Goal: Check status: Check status

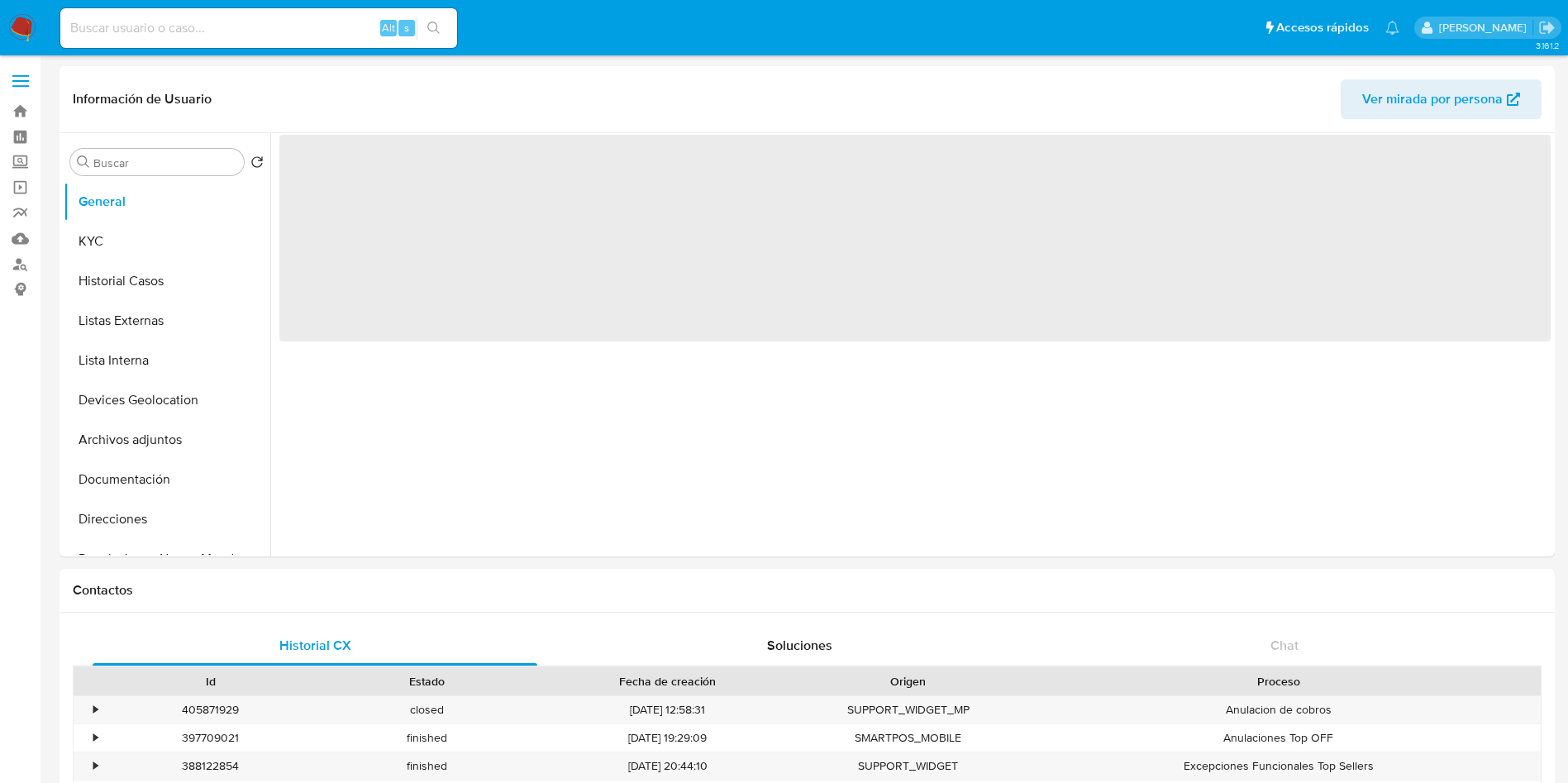
select select "10"
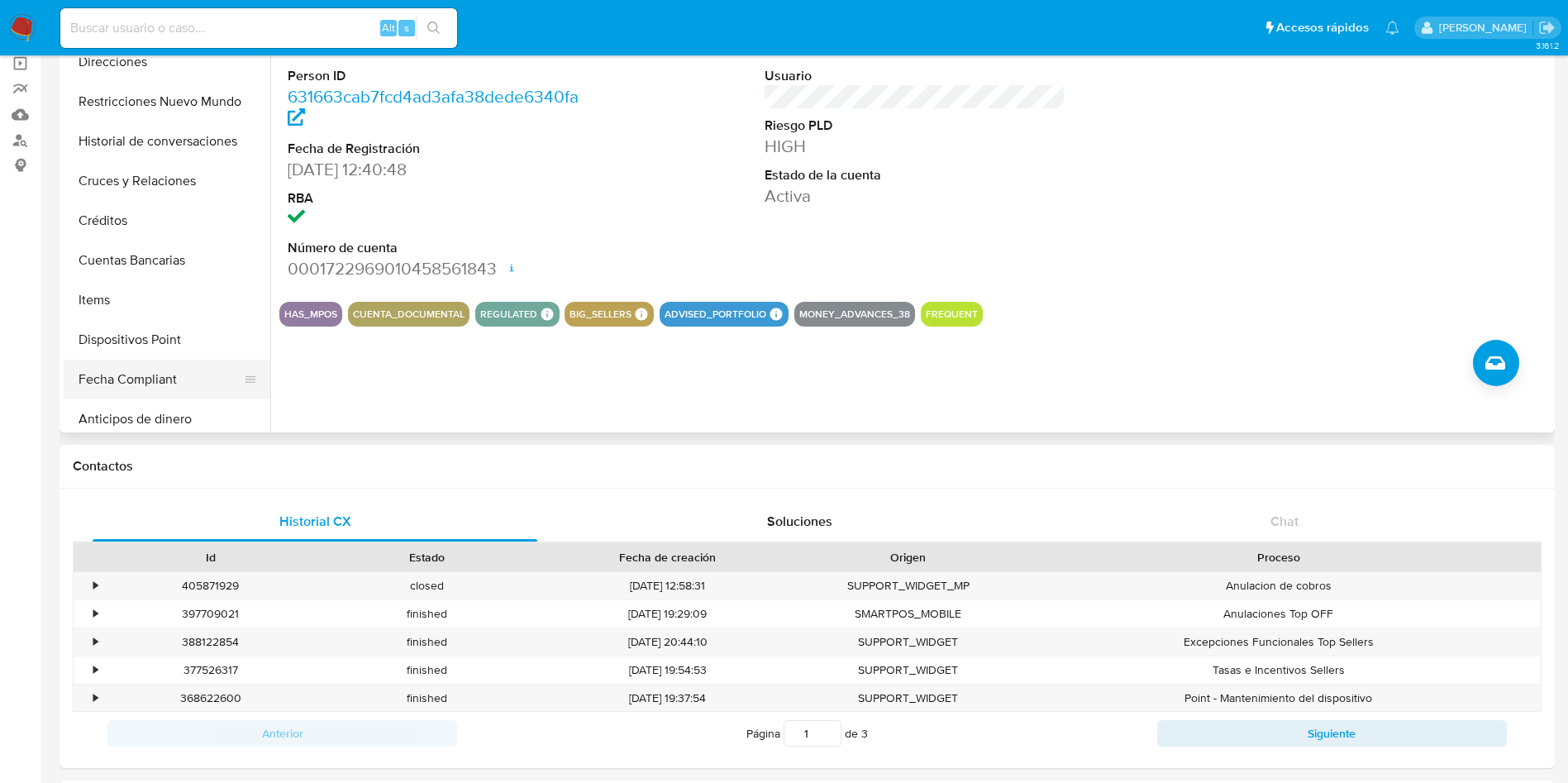
scroll to position [372, 0]
click at [142, 258] on button "Items" at bounding box center [161, 261] width 193 height 39
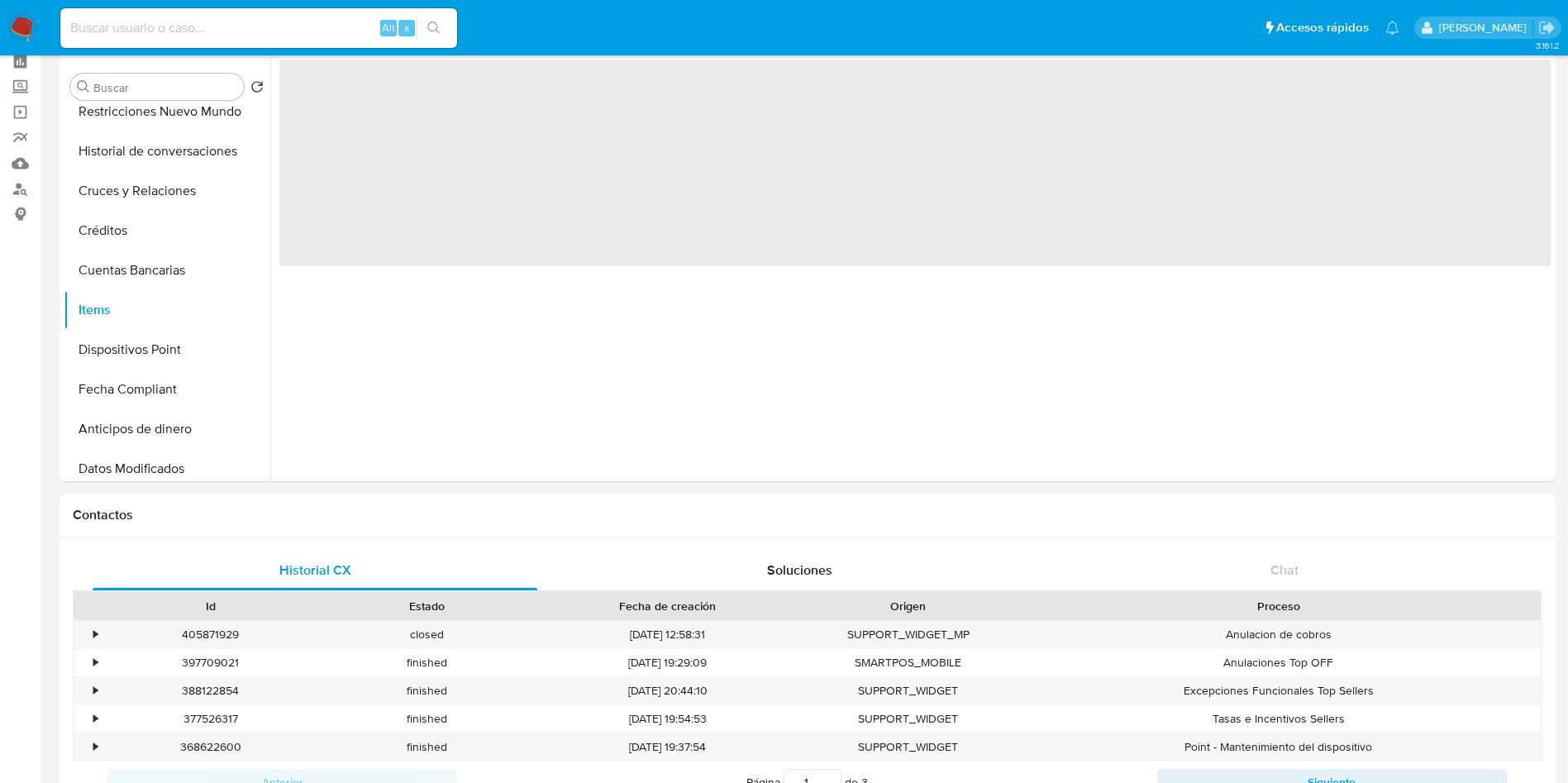
scroll to position [0, 0]
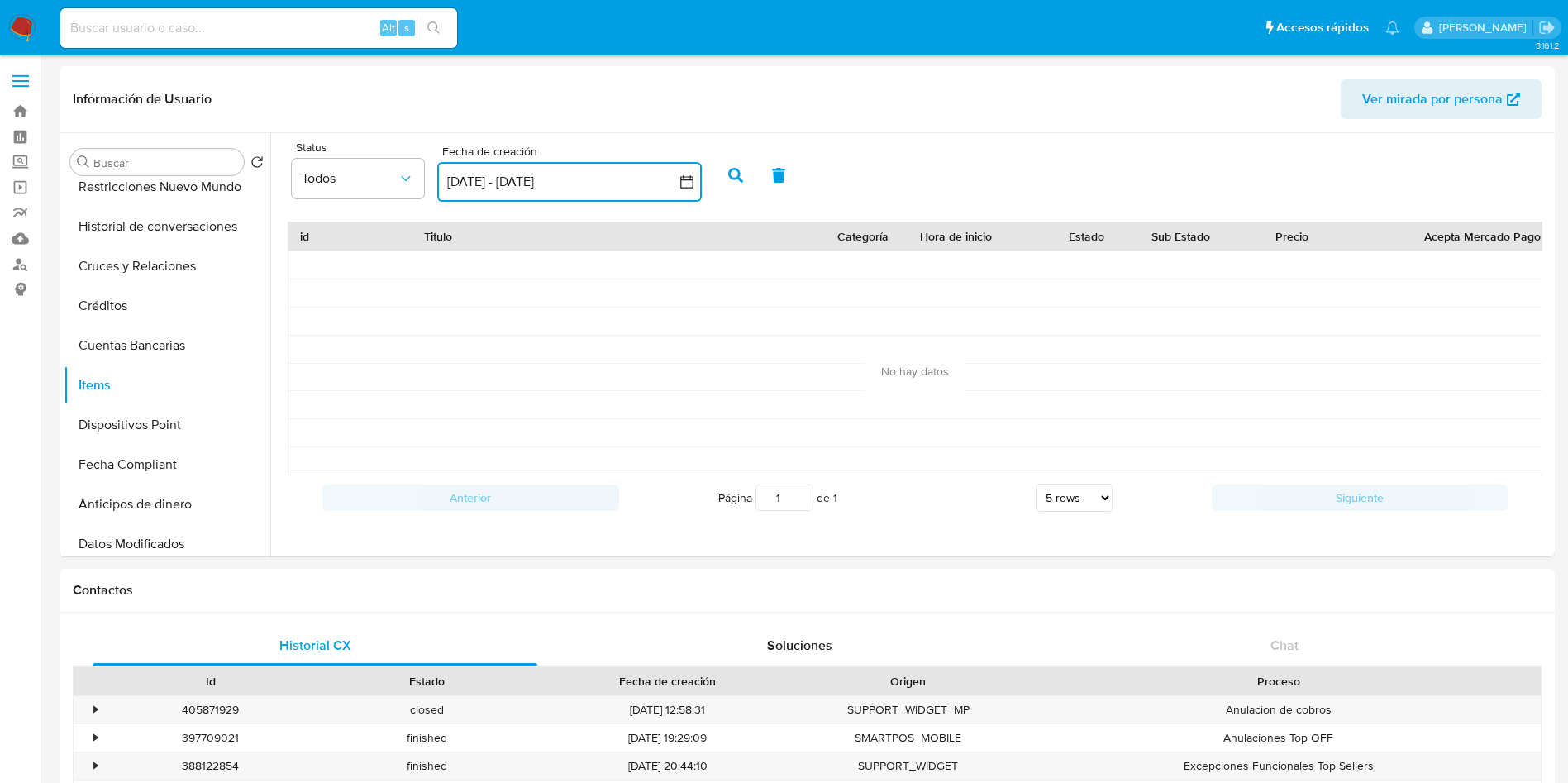
click at [687, 171] on button "[DATE] - [DATE]" at bounding box center [569, 181] width 264 height 39
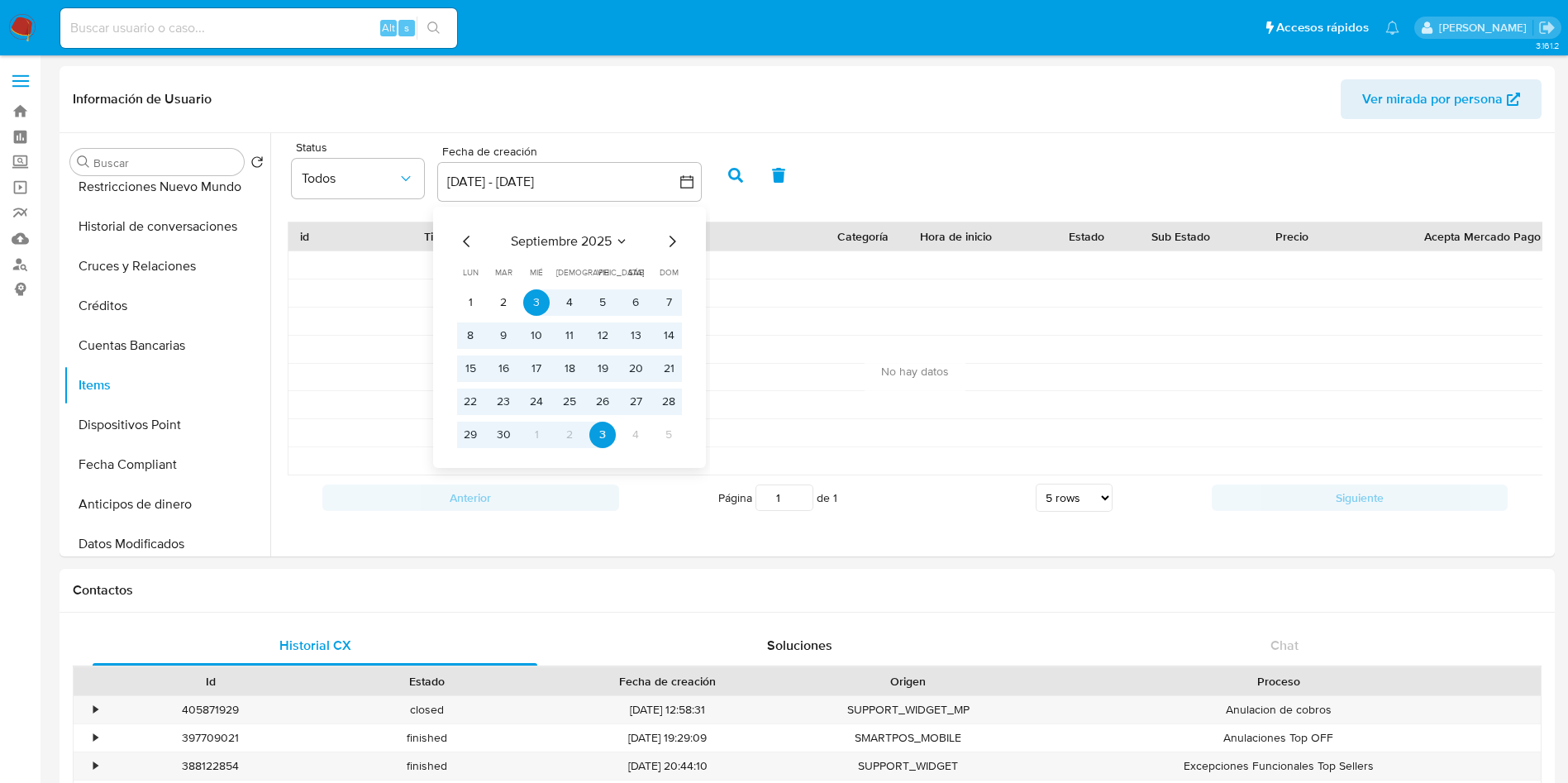
click at [466, 233] on icon "Mes anterior" at bounding box center [467, 241] width 20 height 20
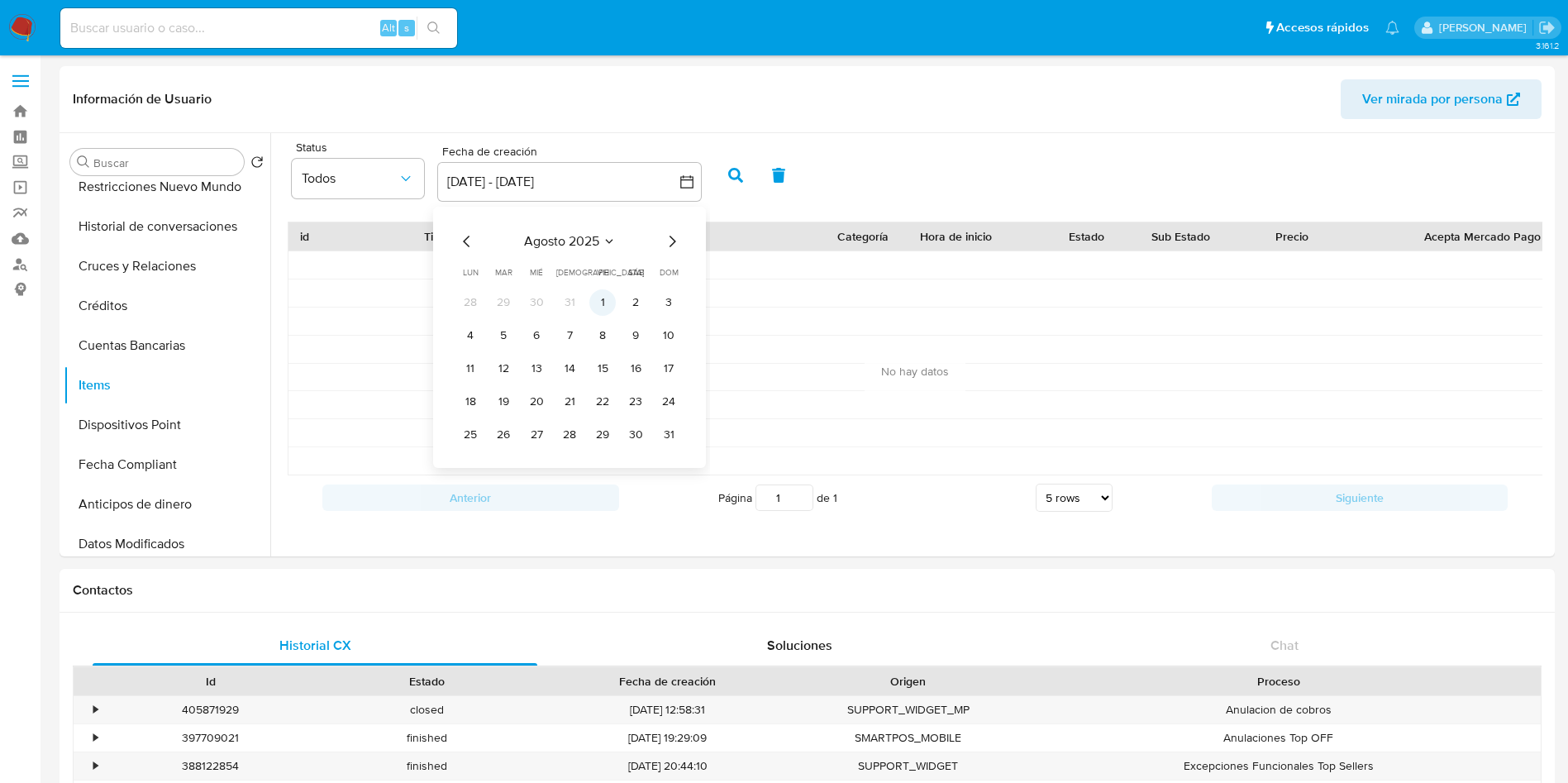
click at [601, 296] on button "1" at bounding box center [602, 302] width 27 height 27
click at [670, 238] on icon "Mes siguiente" at bounding box center [672, 241] width 20 height 20
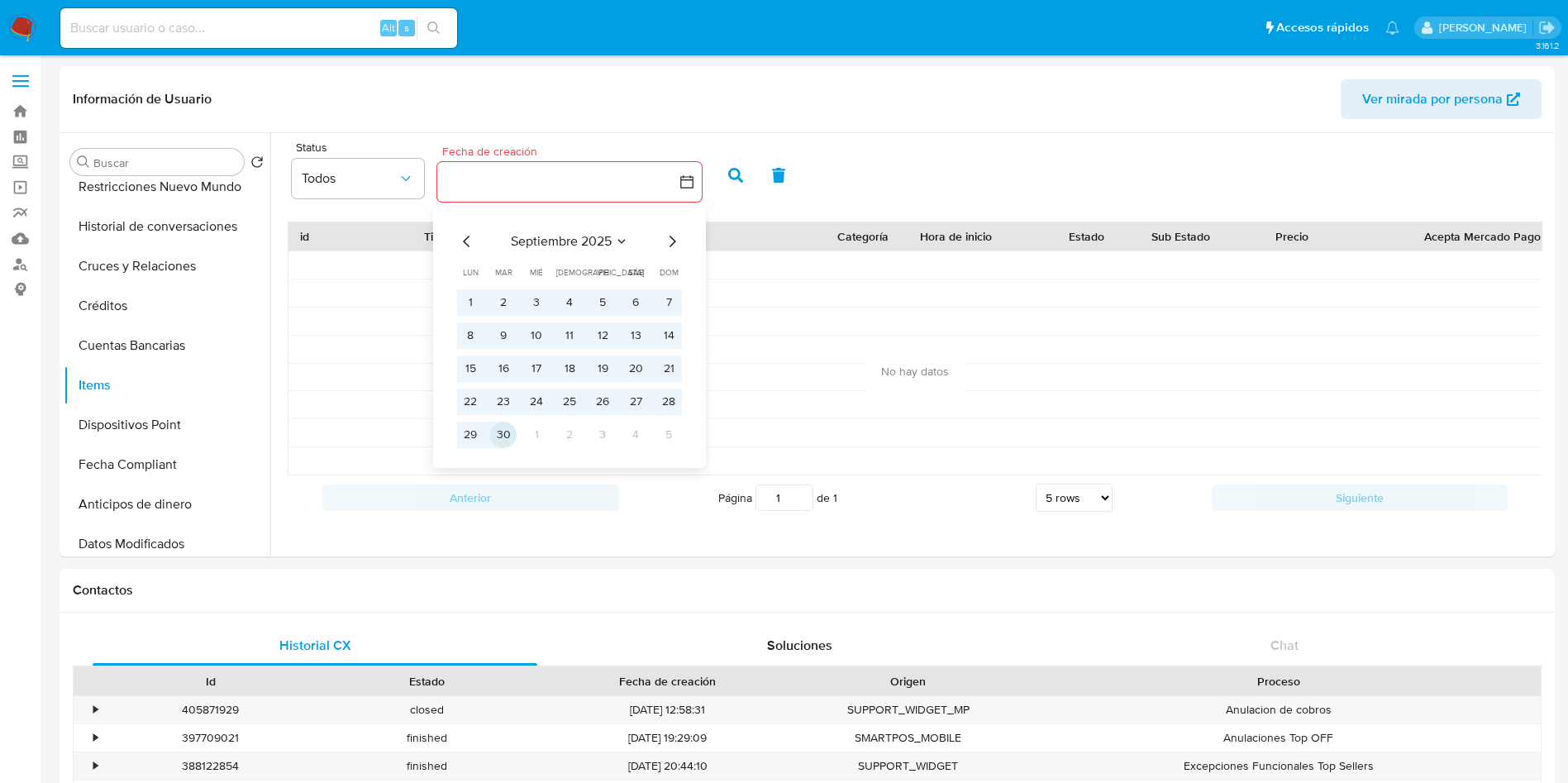
click at [507, 441] on button "30" at bounding box center [503, 434] width 27 height 27
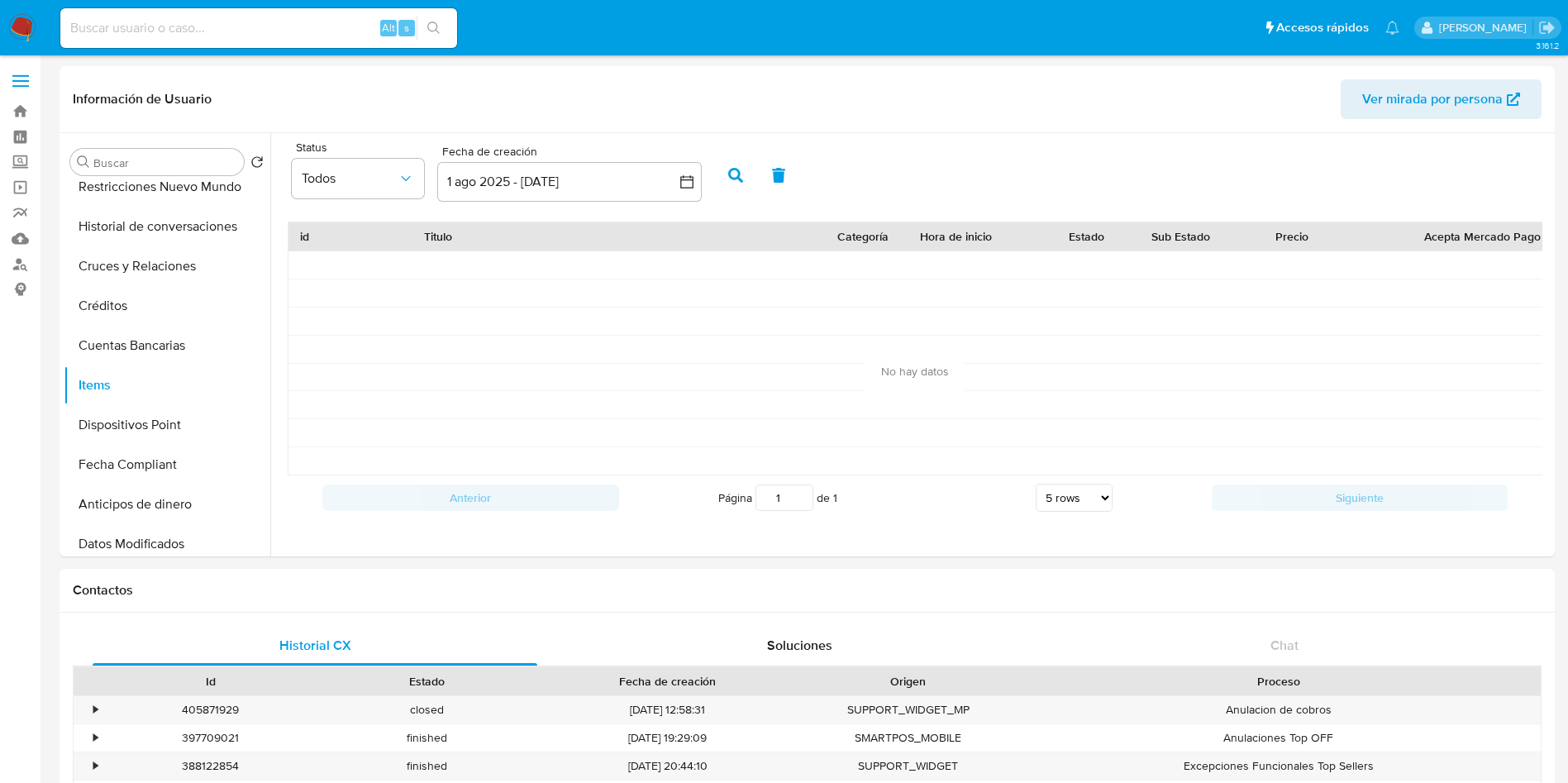
click at [747, 178] on button "button" at bounding box center [736, 175] width 43 height 39
